Goal: Information Seeking & Learning: Learn about a topic

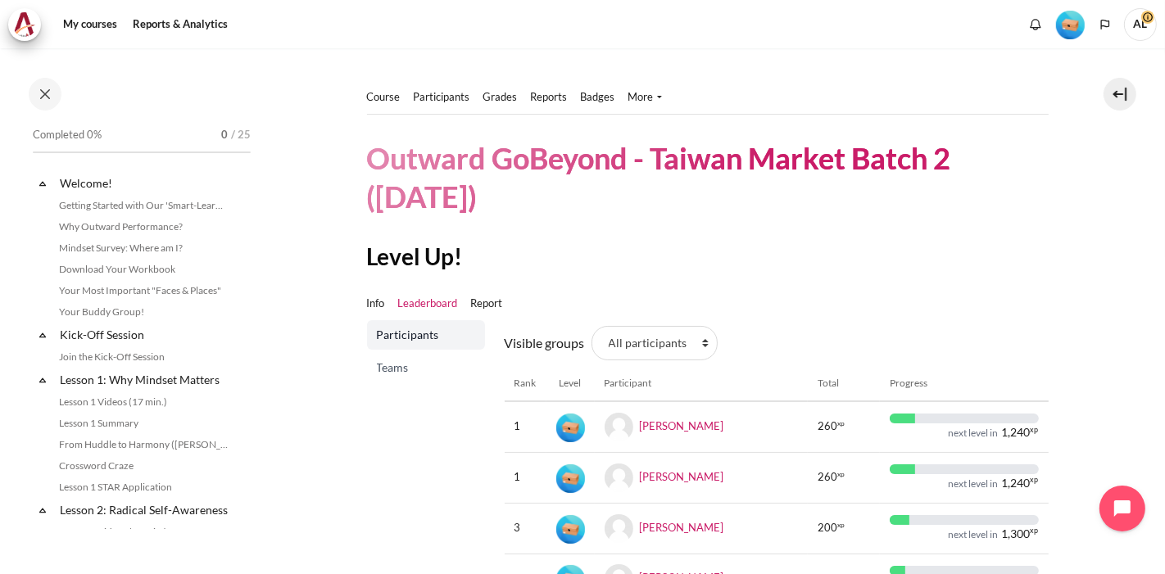
scroll to position [89, 0]
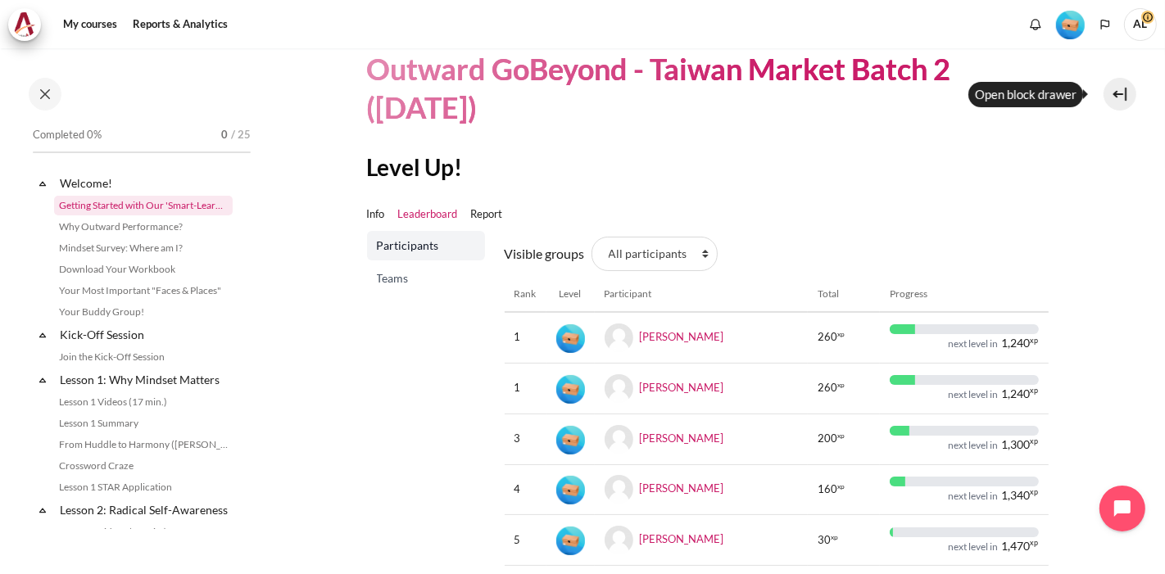
click at [134, 206] on link "Getting Started with Our 'Smart-Learning' Platform" at bounding box center [143, 206] width 179 height 20
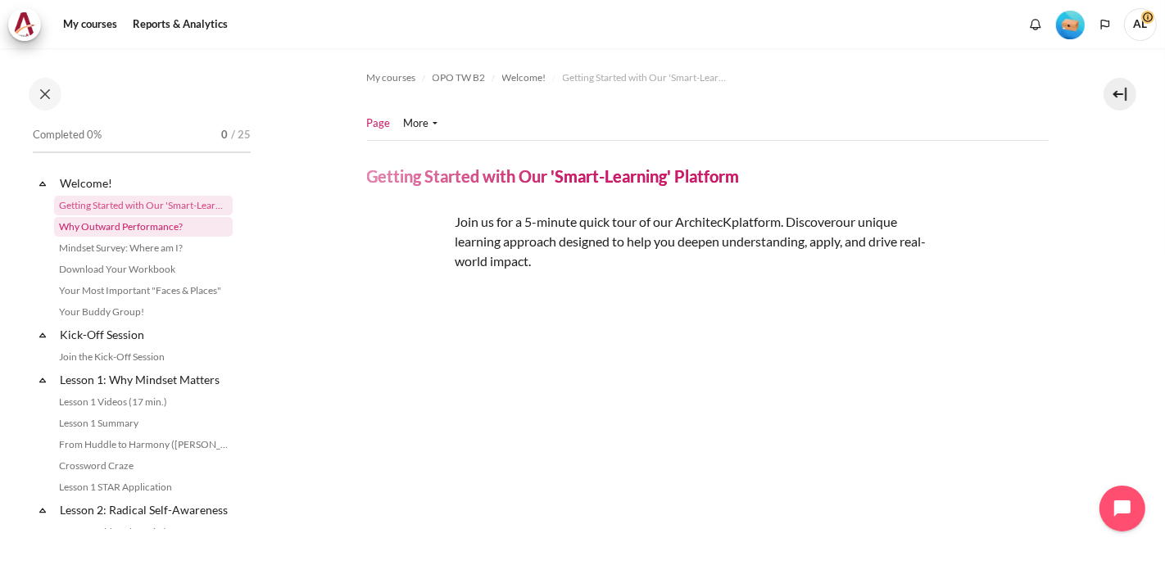
click at [135, 225] on link "Why Outward Performance?" at bounding box center [143, 227] width 179 height 20
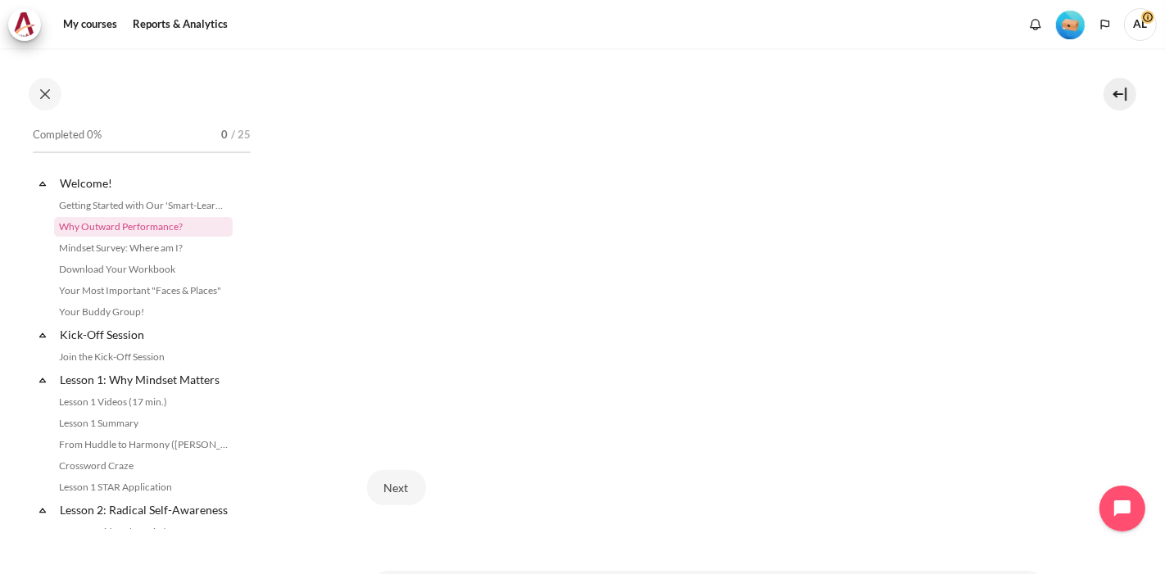
scroll to position [624, 0]
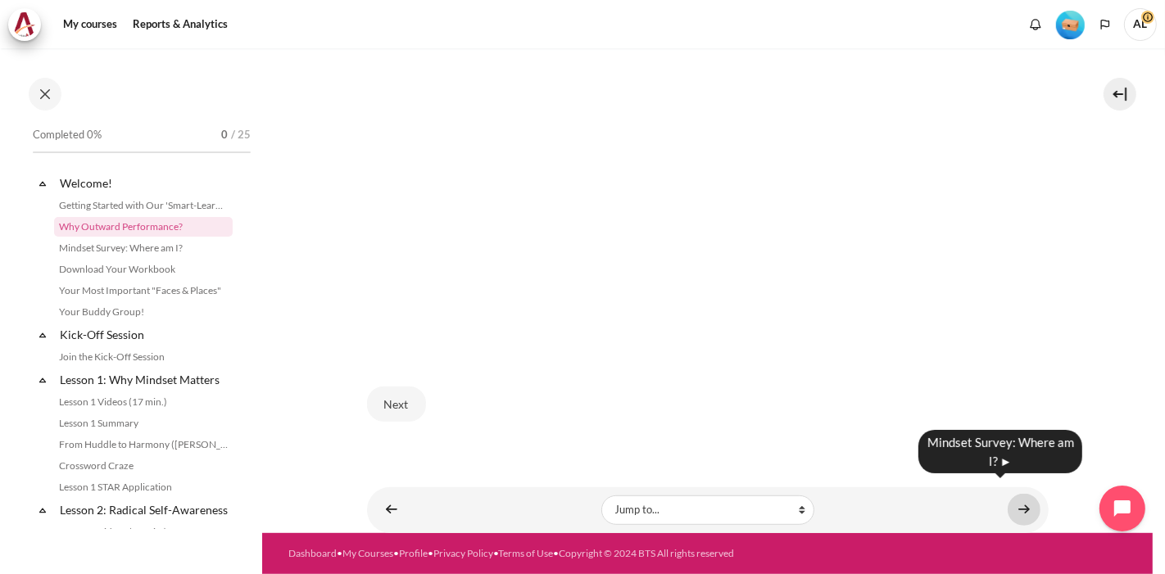
click at [1015, 497] on link "Content" at bounding box center [1023, 510] width 33 height 32
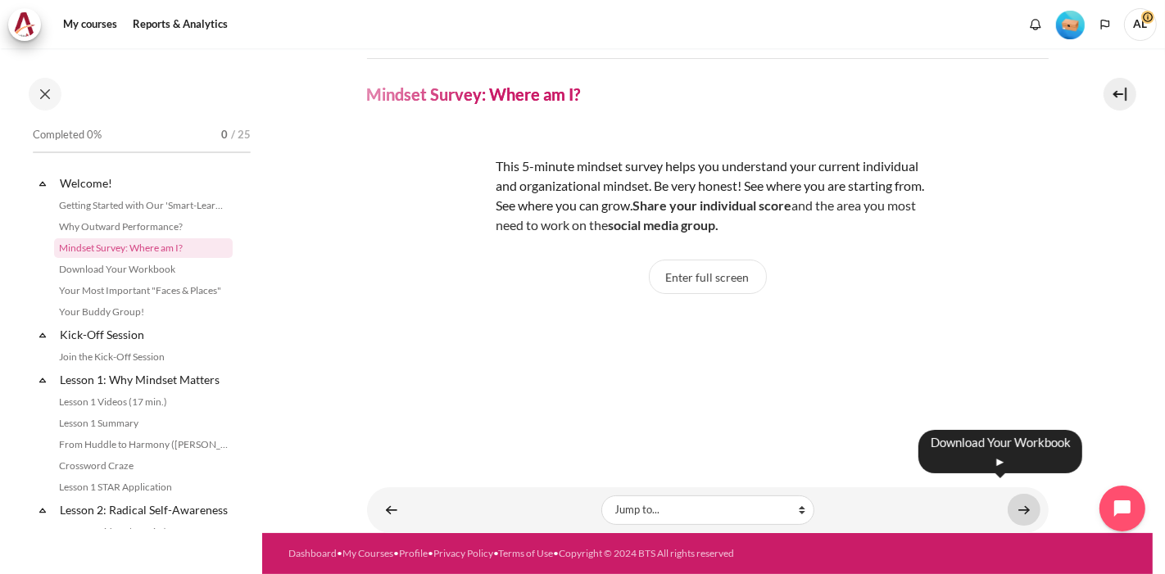
click at [1010, 495] on link "Content" at bounding box center [1023, 510] width 33 height 32
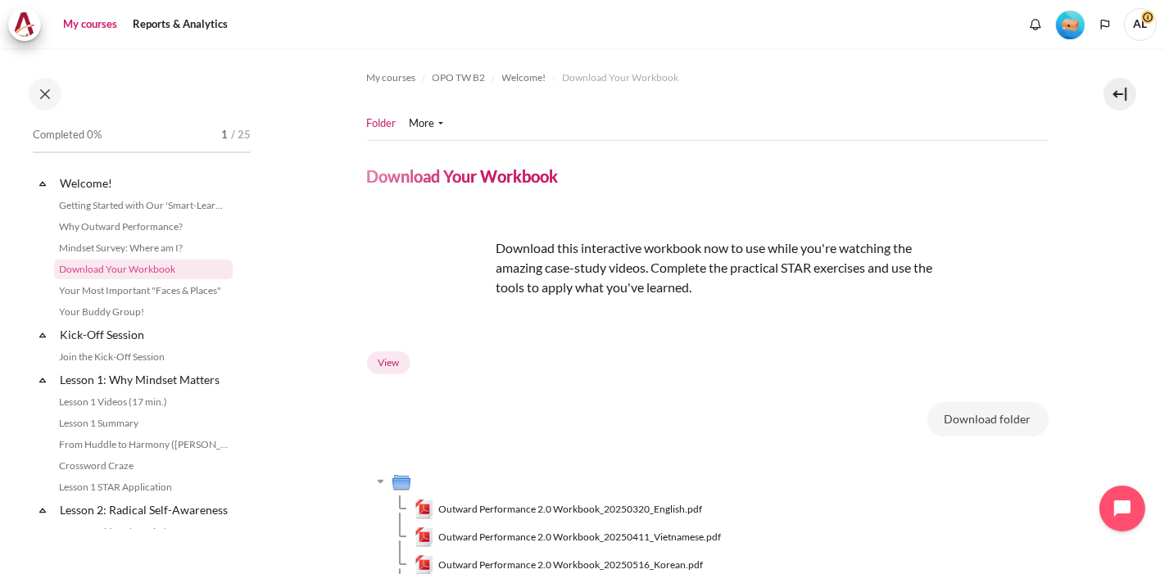
click at [96, 25] on link "My courses" at bounding box center [90, 24] width 66 height 33
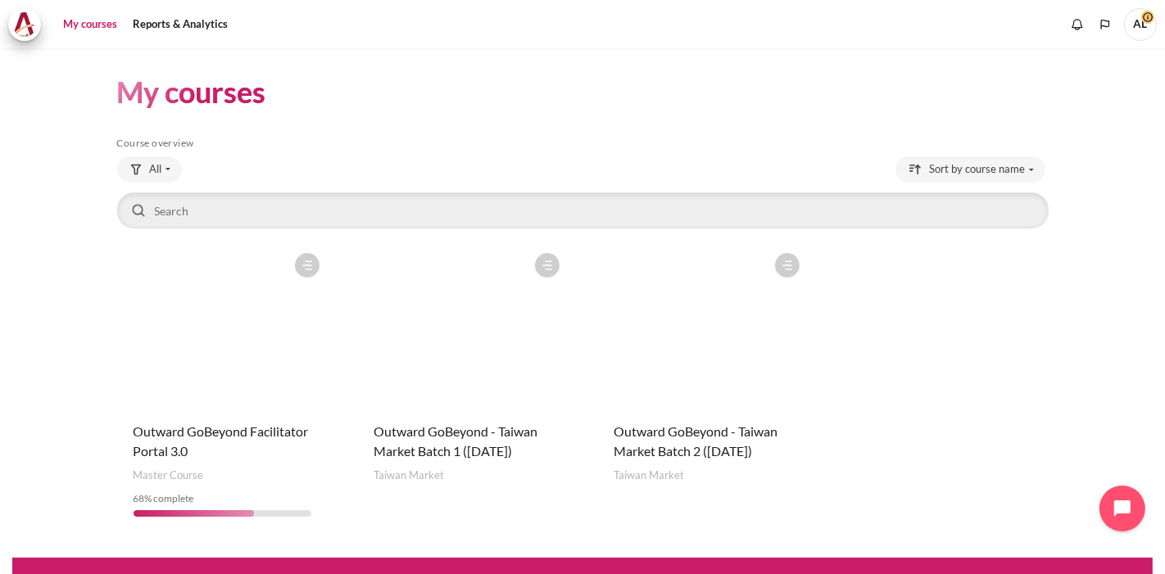
click at [659, 346] on figure "Content" at bounding box center [702, 327] width 210 height 164
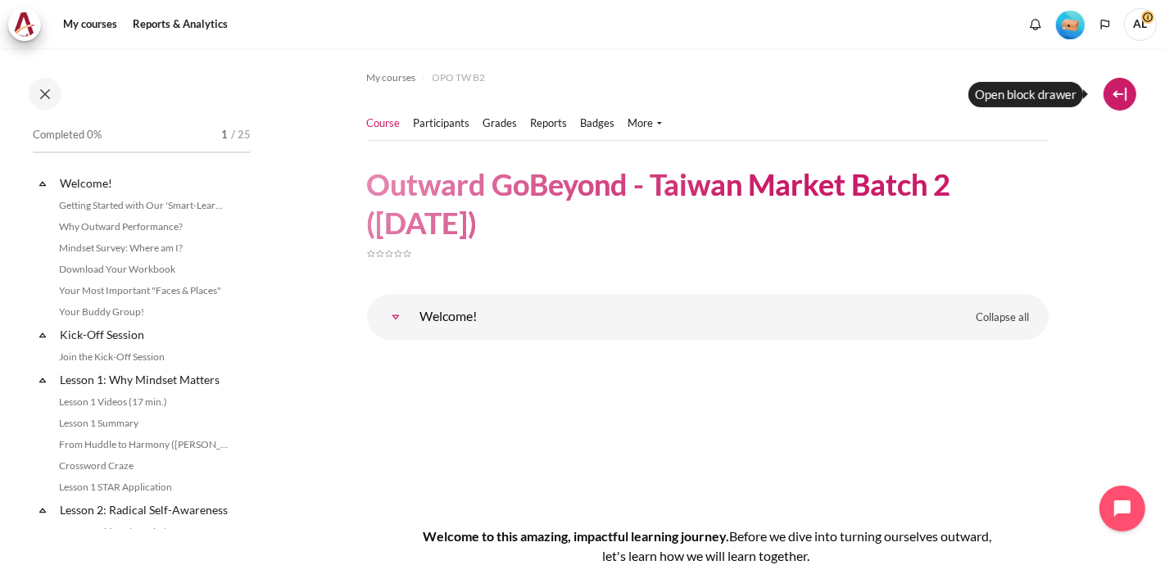
click at [1117, 94] on button at bounding box center [1119, 94] width 33 height 33
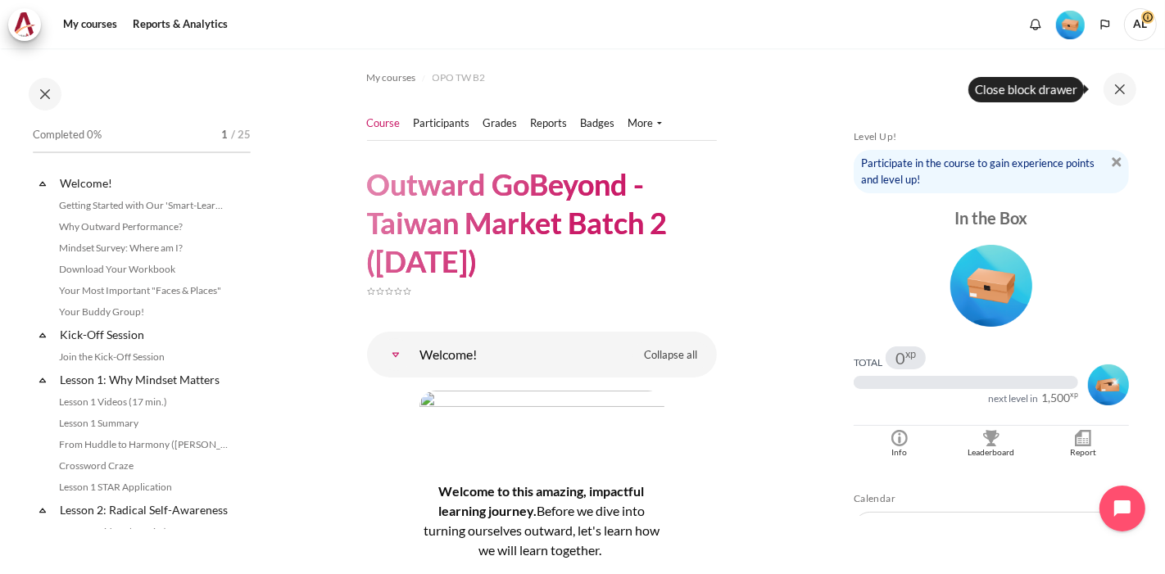
click at [1114, 156] on div "Participate in the course to gain experience points and level up!" at bounding box center [990, 171] width 275 height 43
click at [1119, 88] on button at bounding box center [1119, 89] width 33 height 33
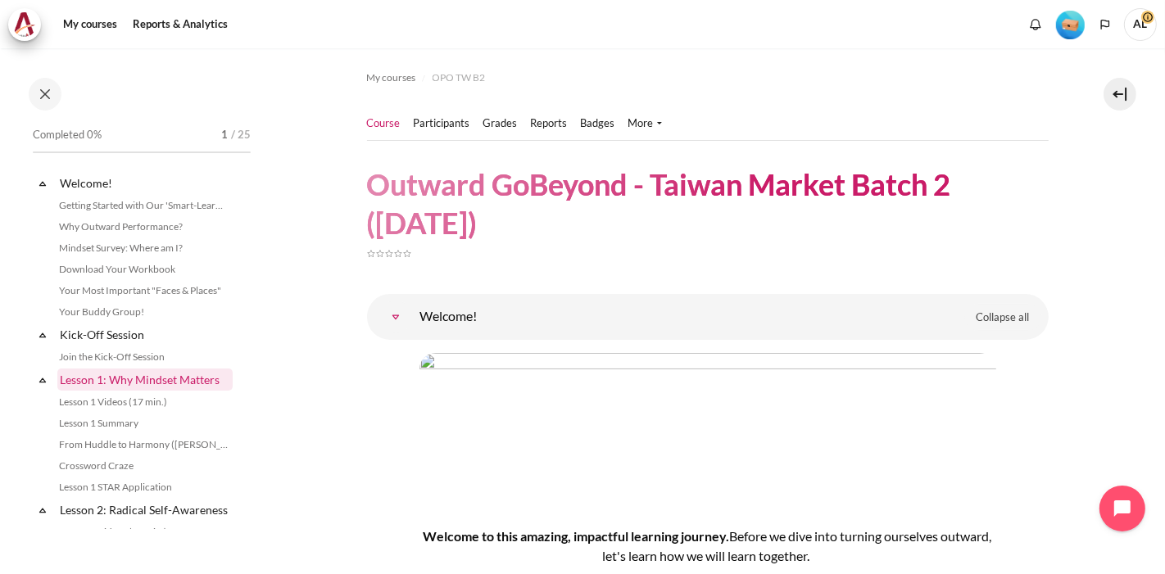
click at [124, 380] on link "Lesson 1: Why Mindset Matters" at bounding box center [144, 380] width 175 height 22
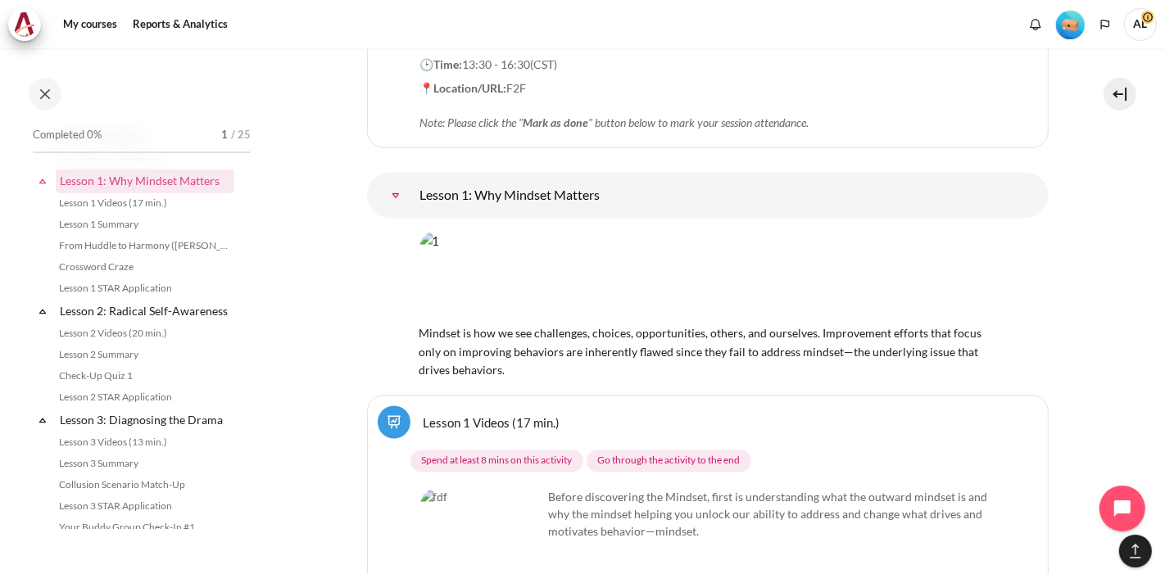
scroll to position [182, 0]
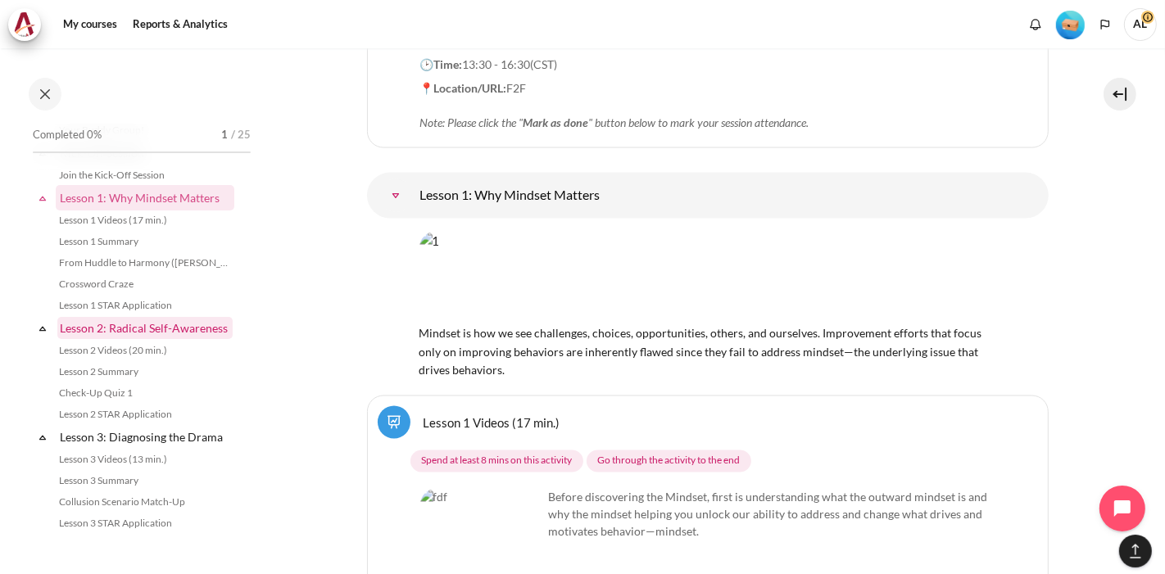
click at [138, 327] on link "Lesson 2: Radical Self-Awareness" at bounding box center [144, 328] width 175 height 22
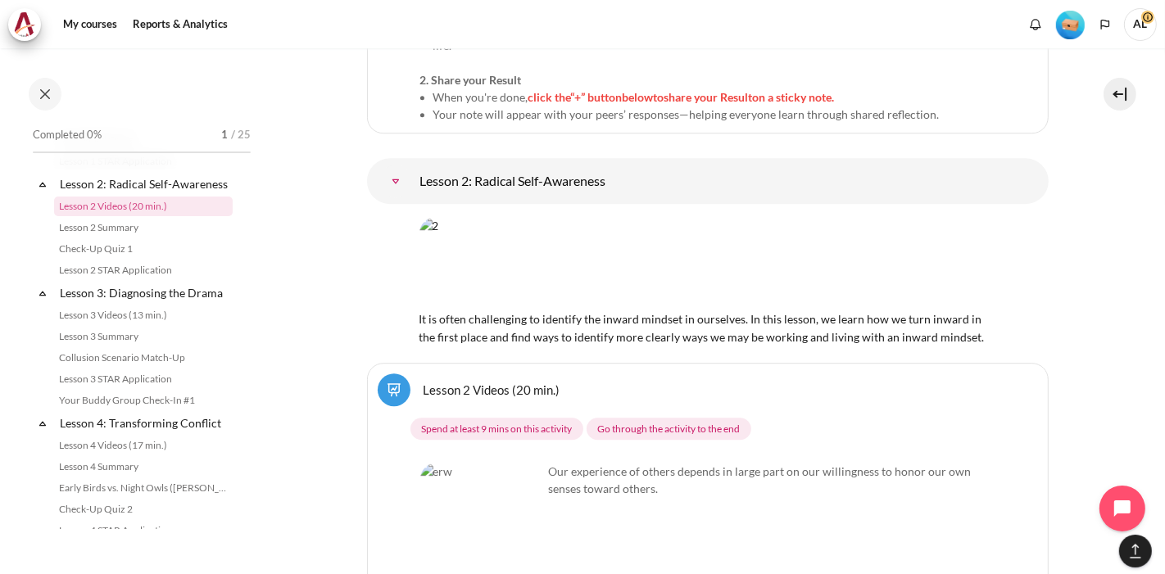
scroll to position [328, 0]
click at [141, 302] on link "Lesson 3: Diagnosing the Drama" at bounding box center [144, 291] width 175 height 22
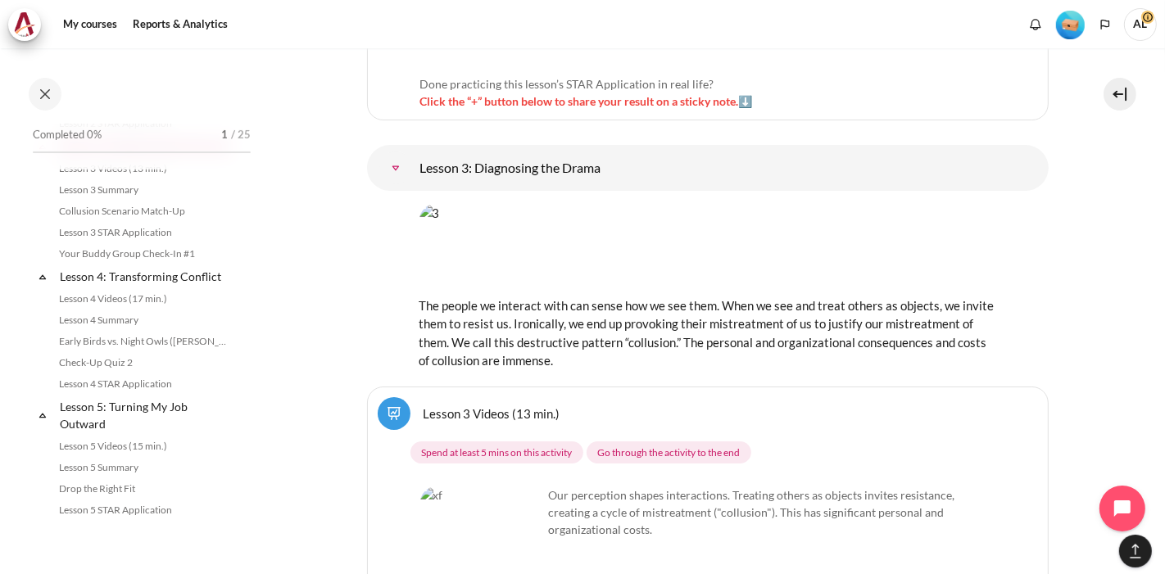
scroll to position [436, 0]
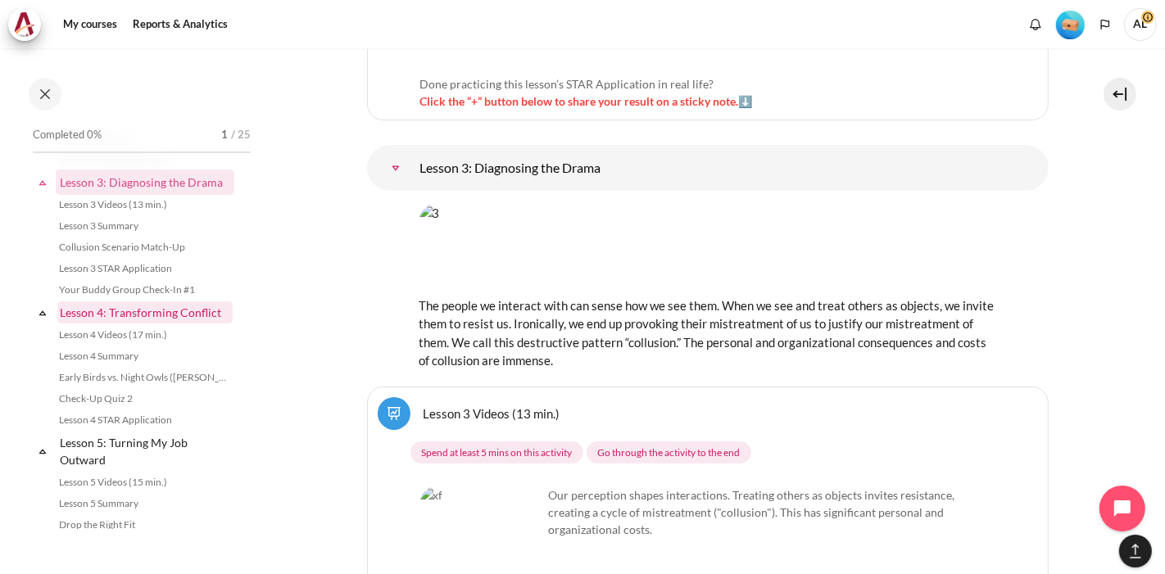
click at [143, 323] on link "Lesson 4: Transforming Conflict" at bounding box center [144, 312] width 175 height 22
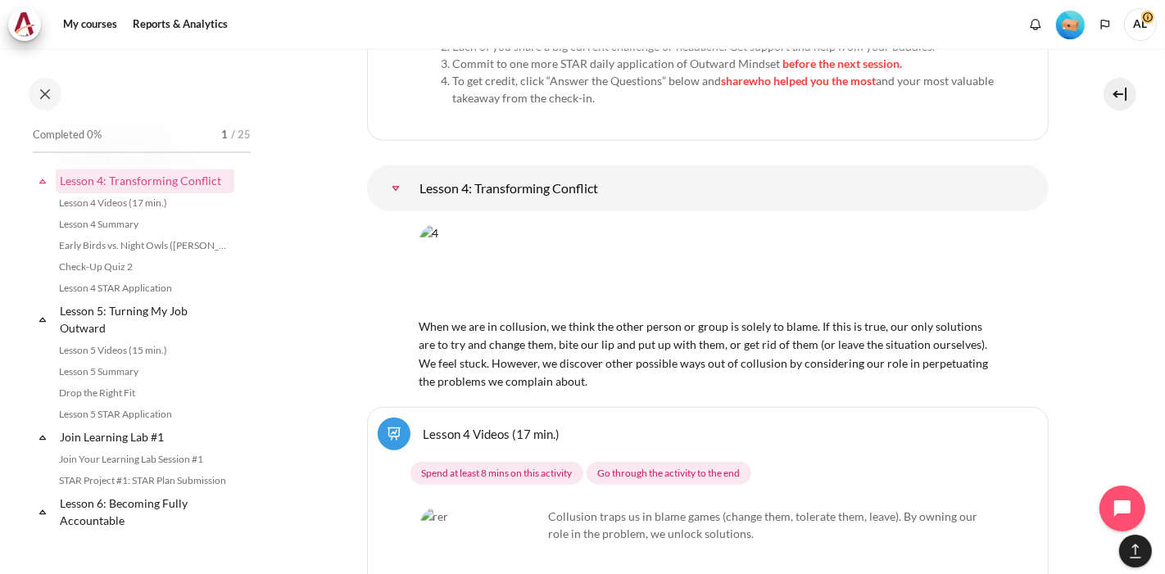
scroll to position [582, 0]
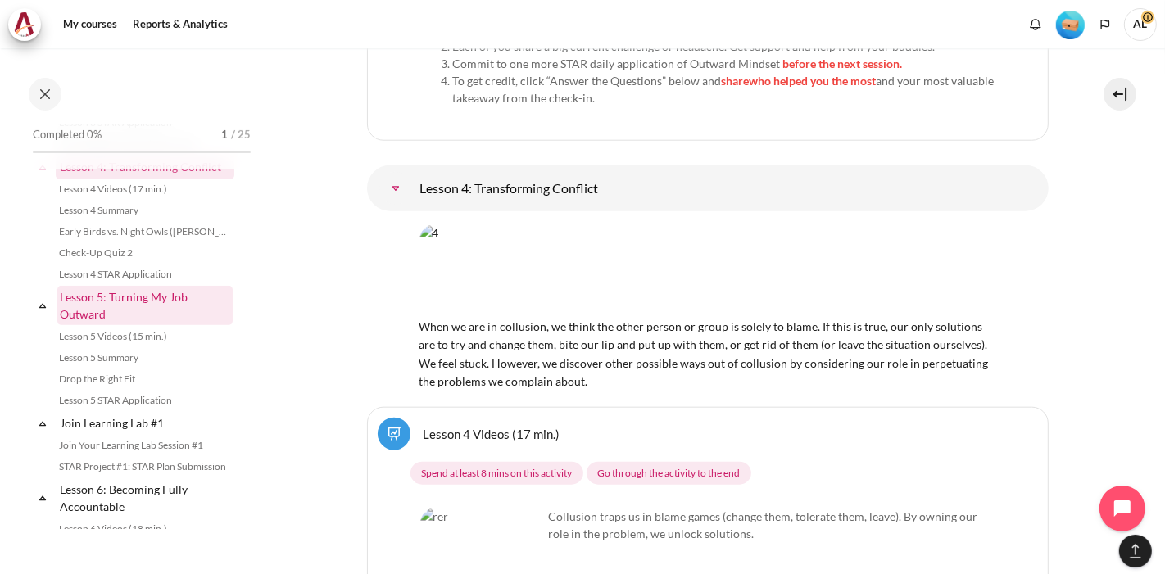
click at [91, 325] on link "Lesson 5: Turning My Job Outward" at bounding box center [144, 305] width 175 height 39
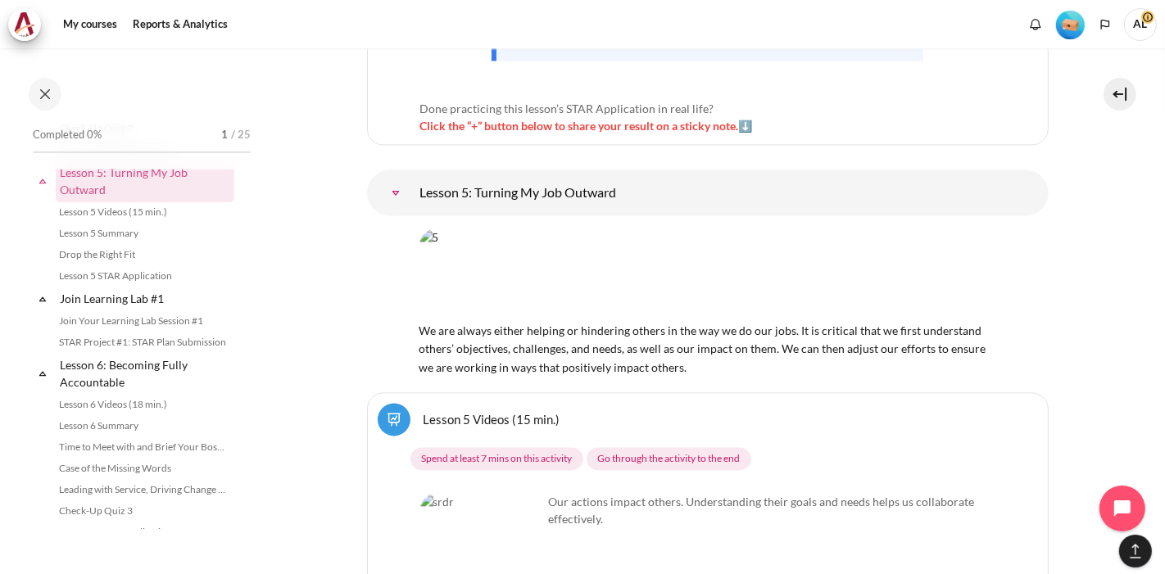
scroll to position [691, 0]
